Goal: Subscribe to service/newsletter

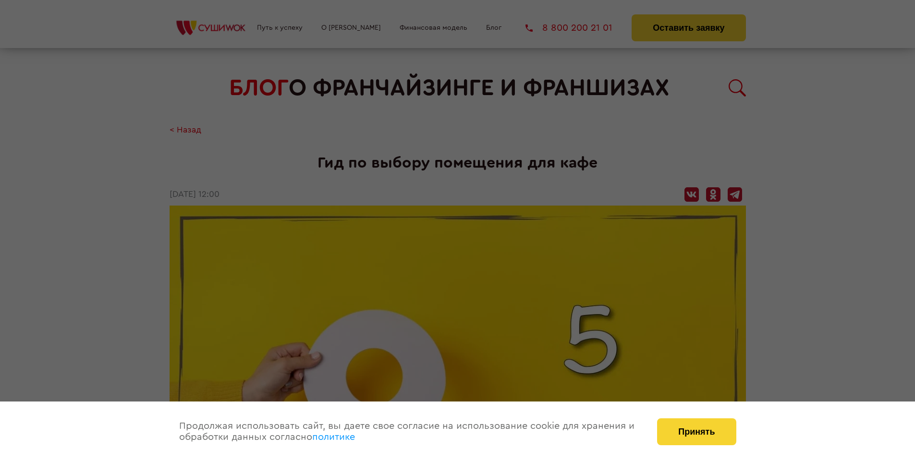
scroll to position [1007, 0]
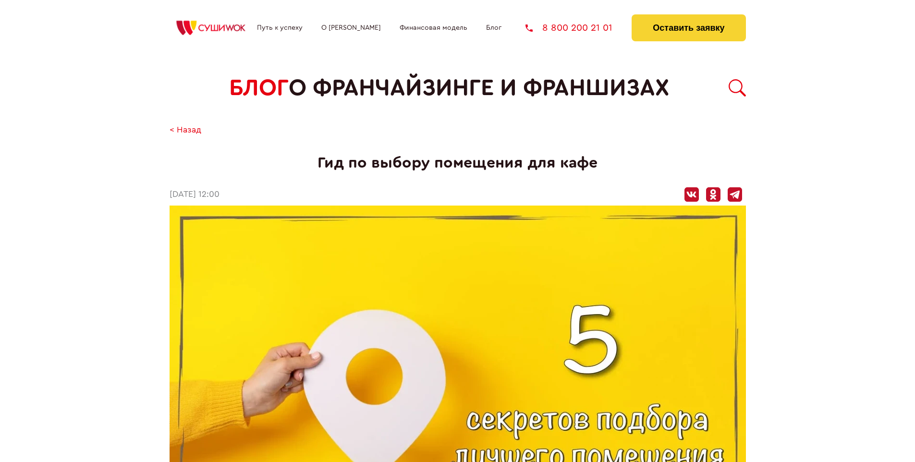
scroll to position [1007, 0]
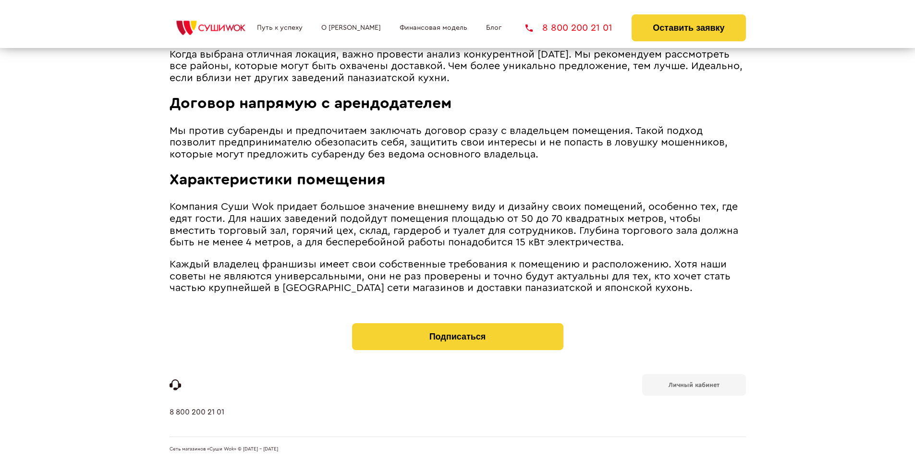
click at [693, 384] on b "Личный кабинет" at bounding box center [694, 385] width 51 height 6
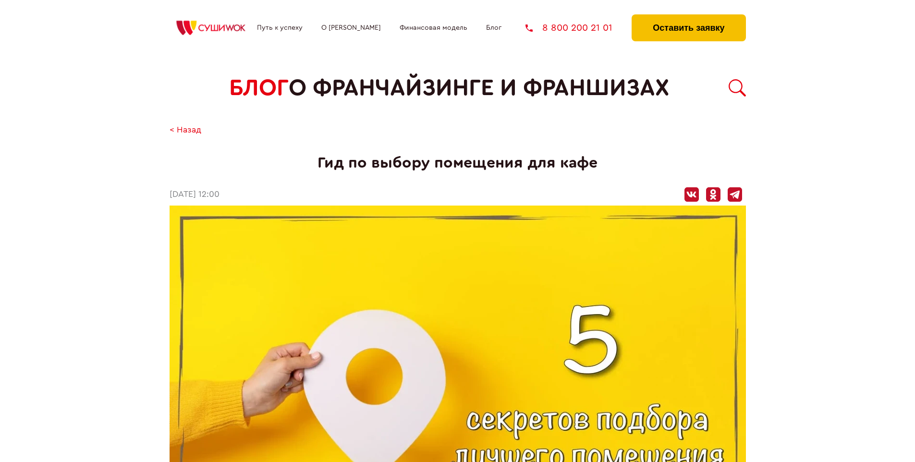
click at [688, 17] on button "Оставить заявку" at bounding box center [689, 27] width 114 height 27
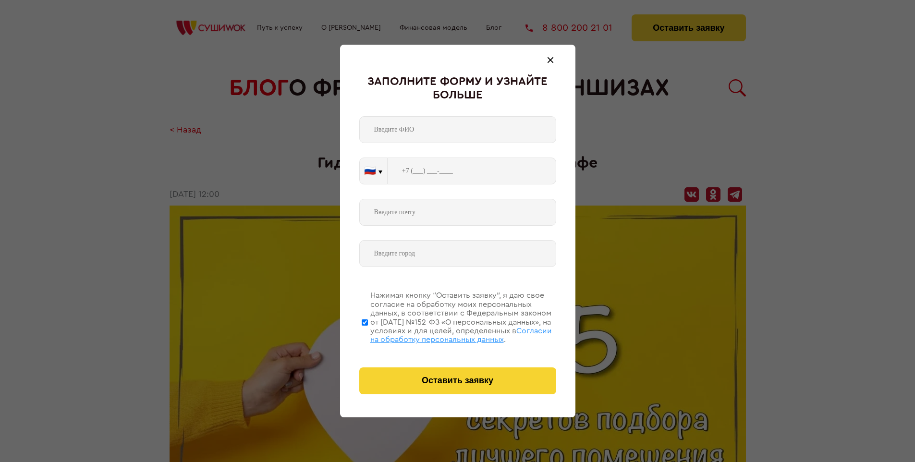
click at [445, 334] on span "Согласии на обработку персональных данных" at bounding box center [461, 335] width 182 height 16
click at [368, 334] on input "Нажимая кнопку “Оставить заявку”, я даю свое согласие на обработку моих персона…" at bounding box center [365, 322] width 6 height 77
checkbox input "false"
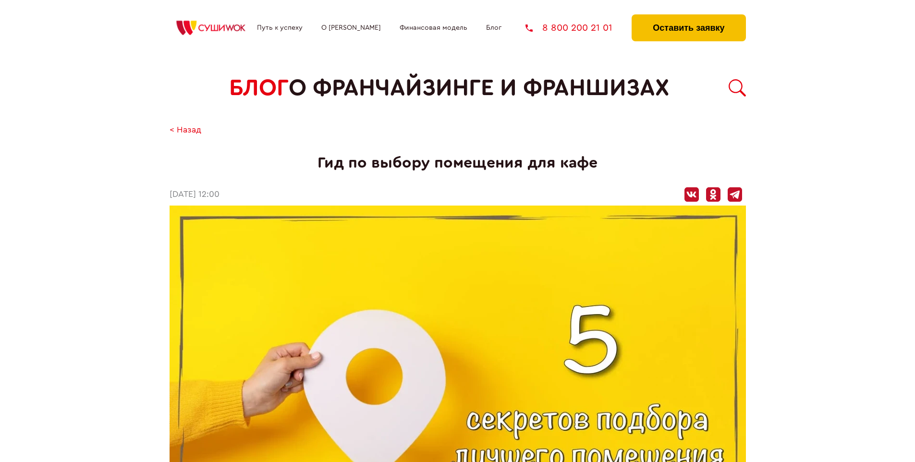
click at [688, 17] on button "Оставить заявку" at bounding box center [689, 27] width 114 height 27
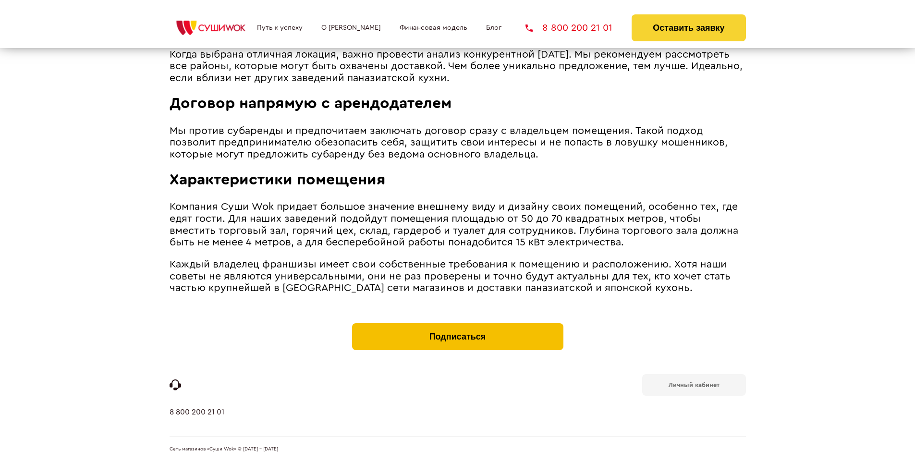
click at [457, 326] on button "Подписаться" at bounding box center [457, 336] width 211 height 27
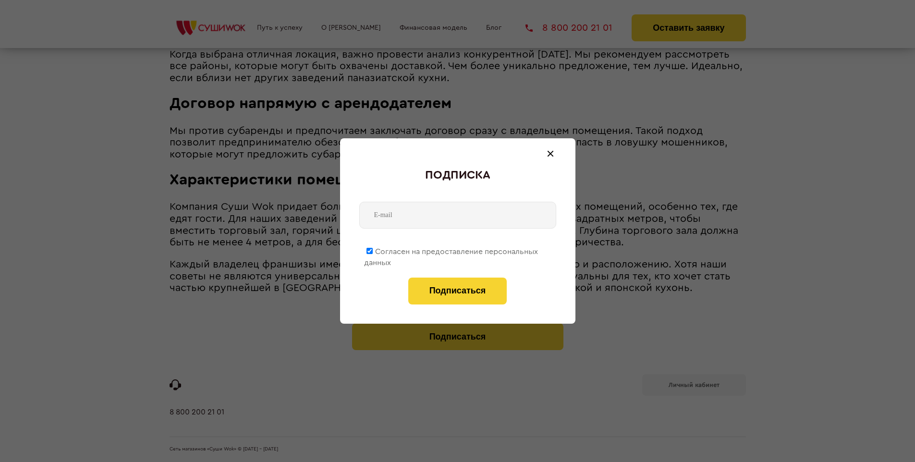
click at [451, 250] on span "Согласен на предоставление персональных данных" at bounding box center [451, 257] width 174 height 19
click at [373, 250] on input "Согласен на предоставление персональных данных" at bounding box center [369, 251] width 6 height 6
checkbox input "false"
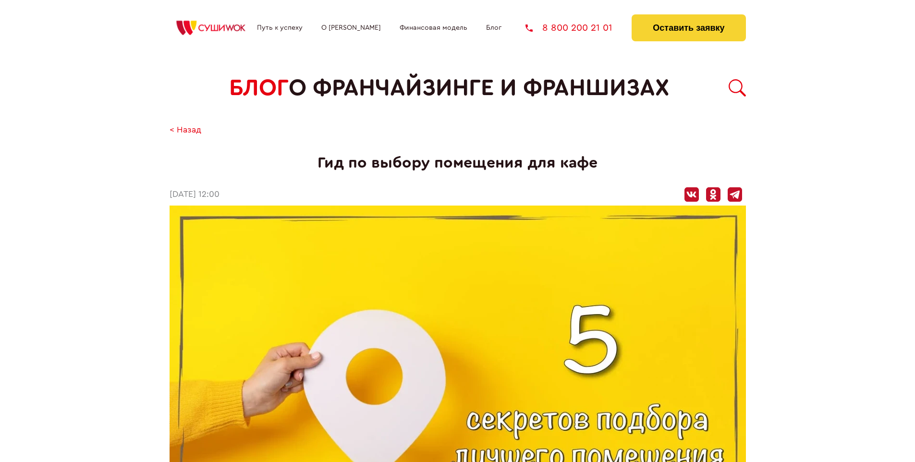
scroll to position [1007, 0]
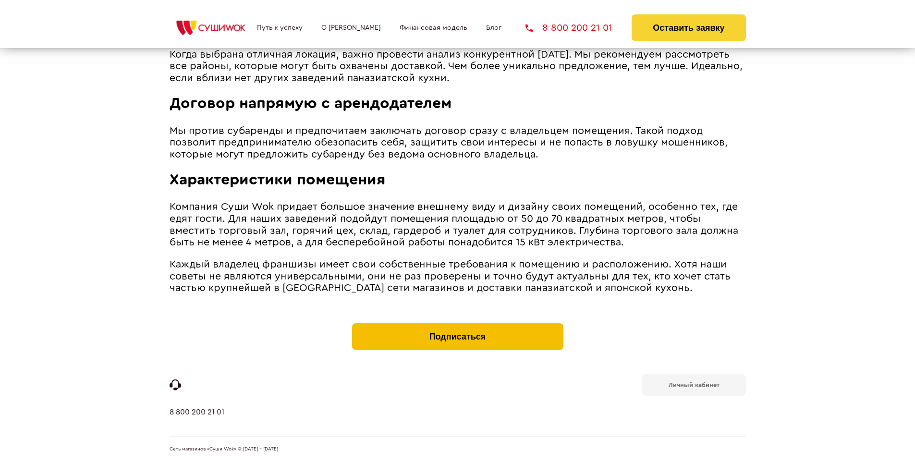
click at [457, 326] on button "Подписаться" at bounding box center [457, 336] width 211 height 27
